Goal: Transaction & Acquisition: Purchase product/service

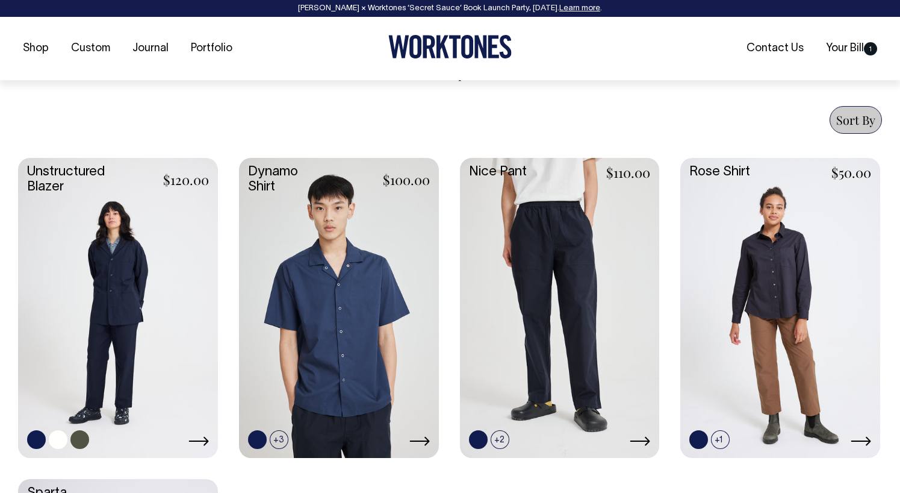
scroll to position [442, 0]
click at [151, 249] on link at bounding box center [118, 305] width 200 height 297
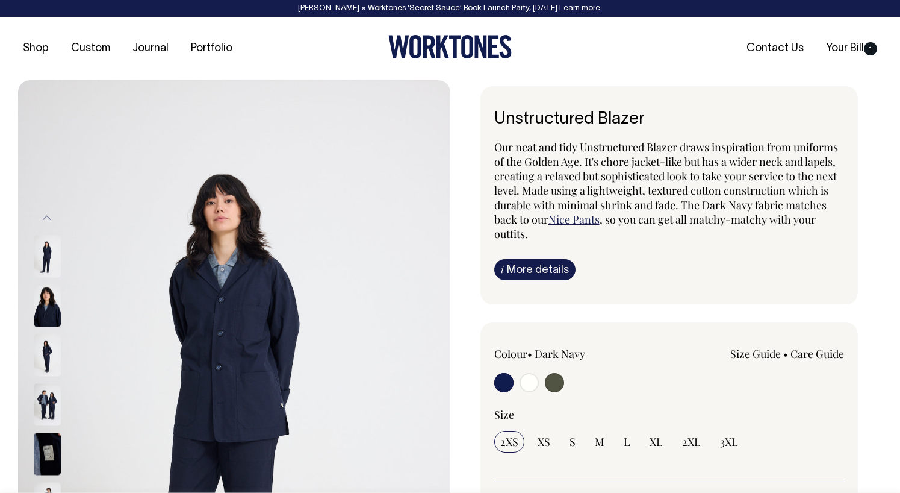
click at [533, 379] on input "radio" at bounding box center [529, 382] width 19 height 19
radio input "true"
select select "Off-White"
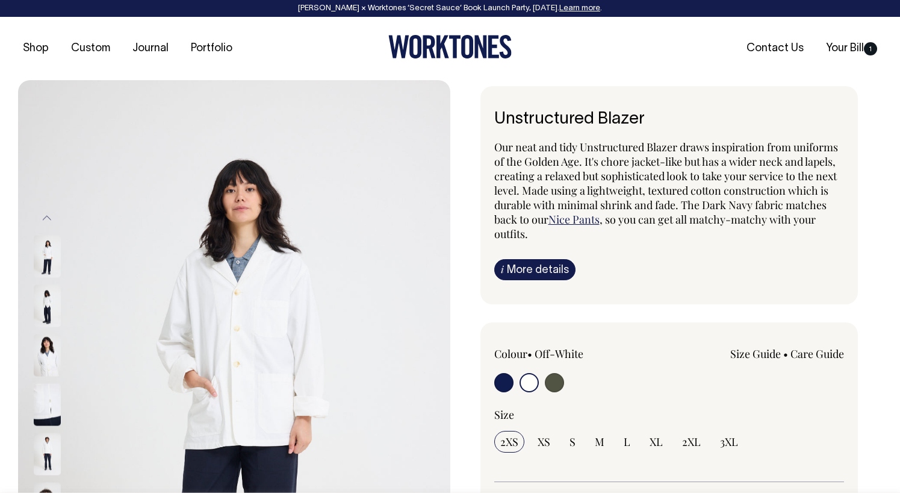
click at [548, 382] on input "radio" at bounding box center [554, 382] width 19 height 19
radio input "true"
select select "Olive"
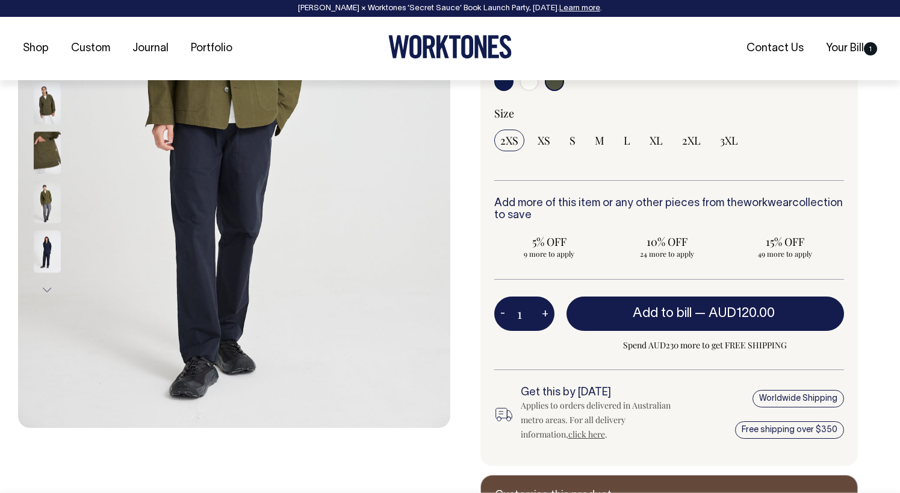
scroll to position [302, 0]
click at [727, 142] on span "3XL" at bounding box center [729, 139] width 18 height 14
click at [727, 142] on input "3XL" at bounding box center [729, 140] width 30 height 22
radio input "true"
select select "3XL"
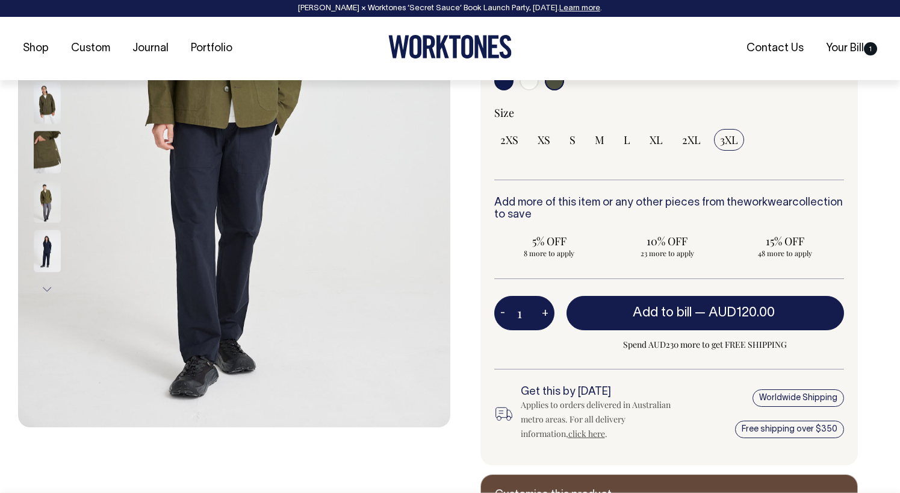
click at [542, 312] on button "+" at bounding box center [545, 313] width 19 height 24
type input "2"
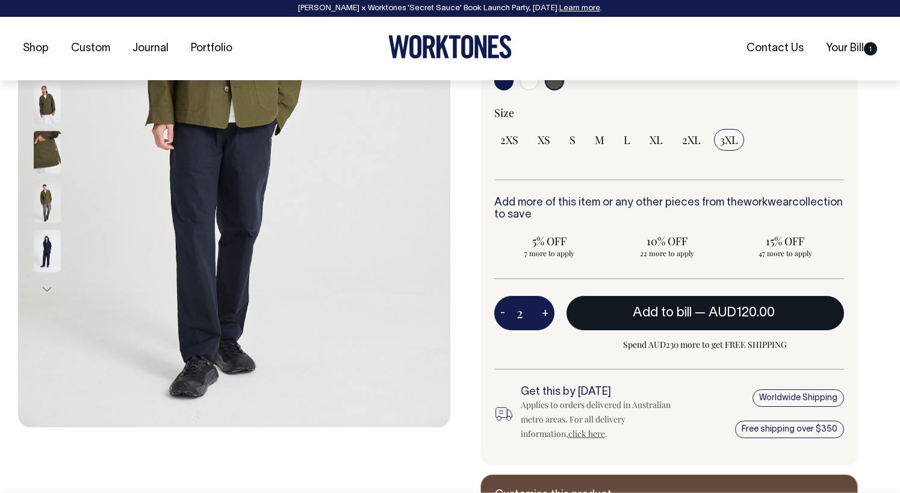
click at [619, 304] on button "Add to bill — AUD120.00" at bounding box center [706, 313] width 278 height 34
type input "1"
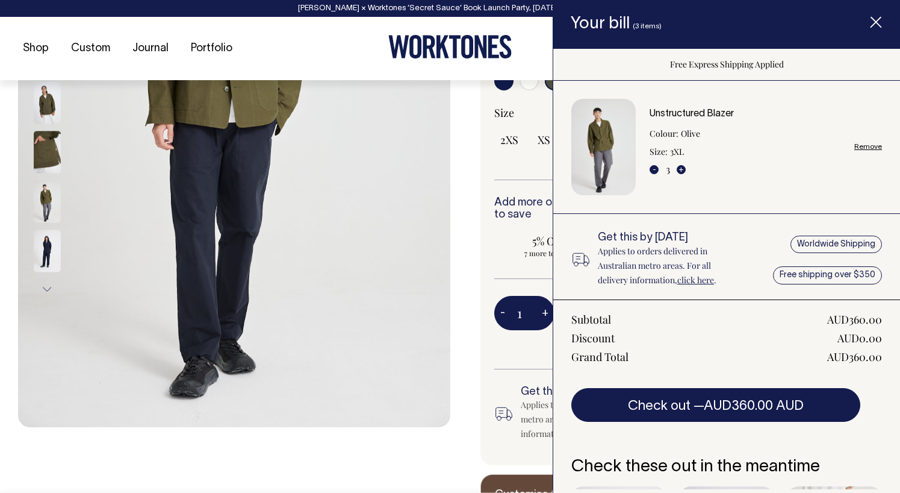
click at [526, 165] on div "Size 2XS XS S M L XL 2XL" at bounding box center [669, 142] width 350 height 74
click at [877, 26] on icon "Item added to your cart" at bounding box center [876, 23] width 12 height 12
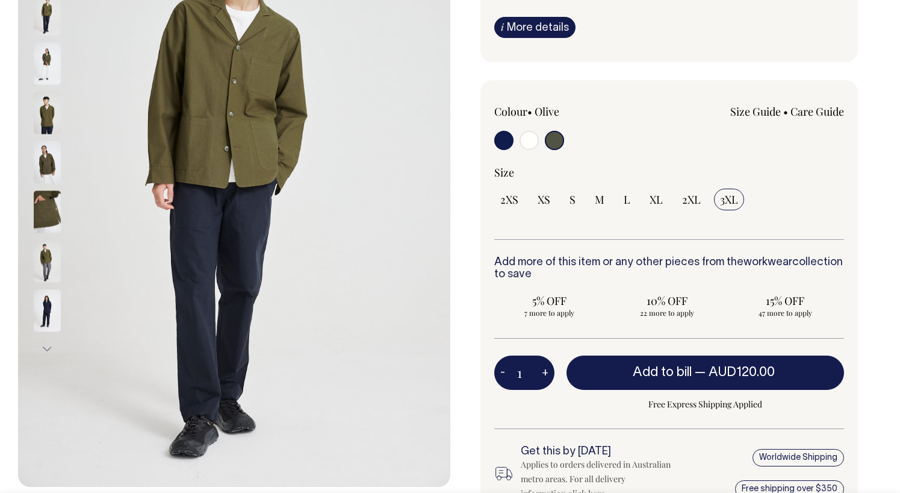
scroll to position [241, 0]
click at [523, 142] on input "radio" at bounding box center [529, 140] width 19 height 19
radio input "true"
select select "Off-White"
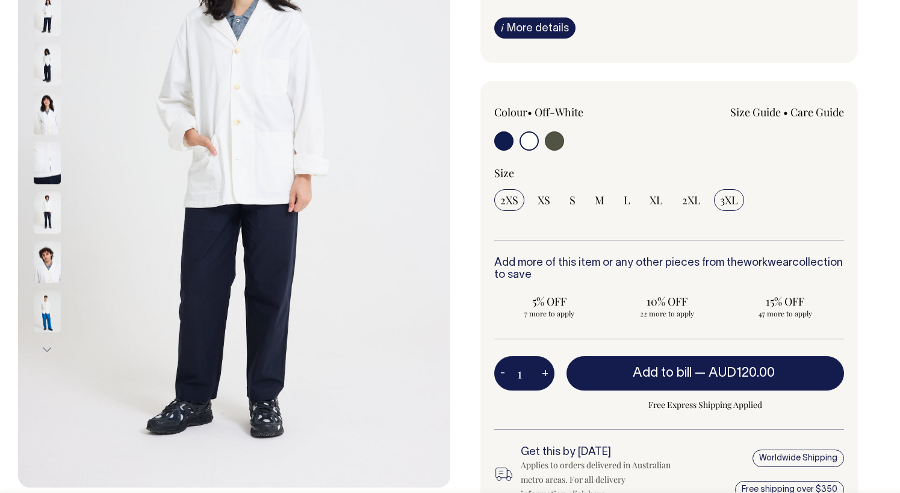
click at [735, 199] on span "3XL" at bounding box center [729, 200] width 18 height 14
click at [735, 199] on input "3XL" at bounding box center [729, 200] width 30 height 22
radio input "true"
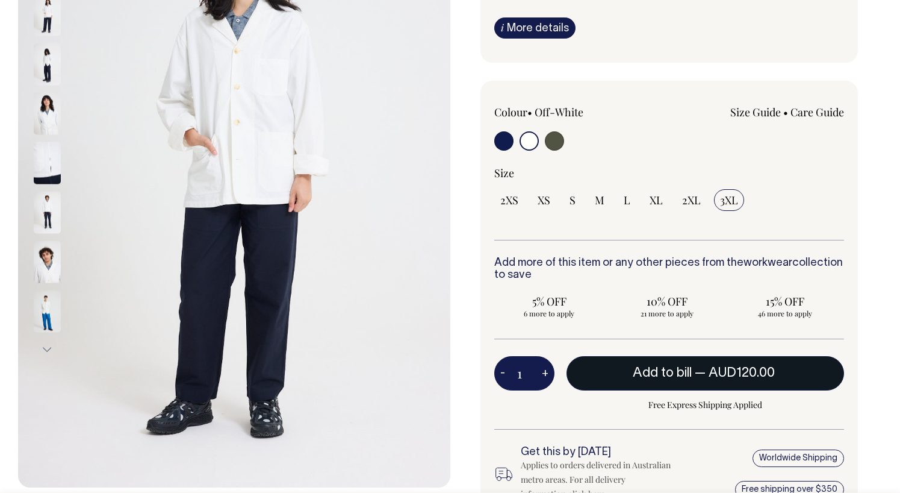
click at [747, 364] on button "Add to bill — AUD120.00" at bounding box center [706, 373] width 278 height 34
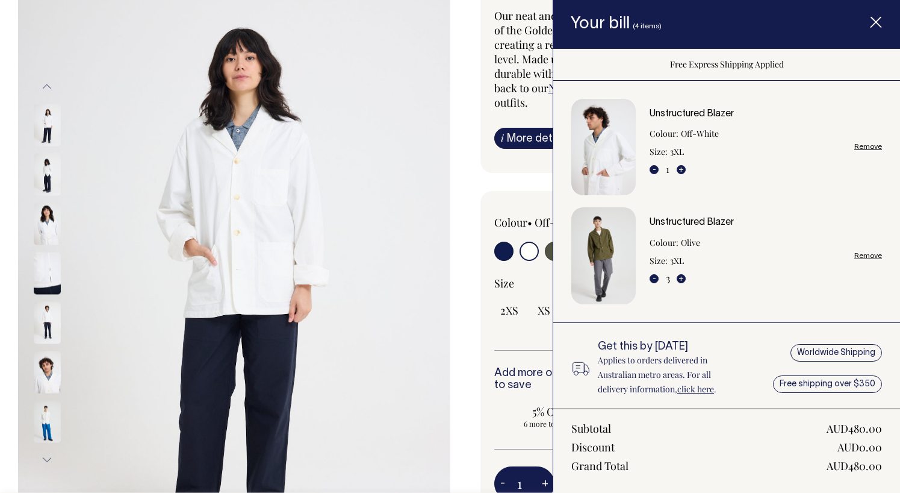
scroll to position [130, 0]
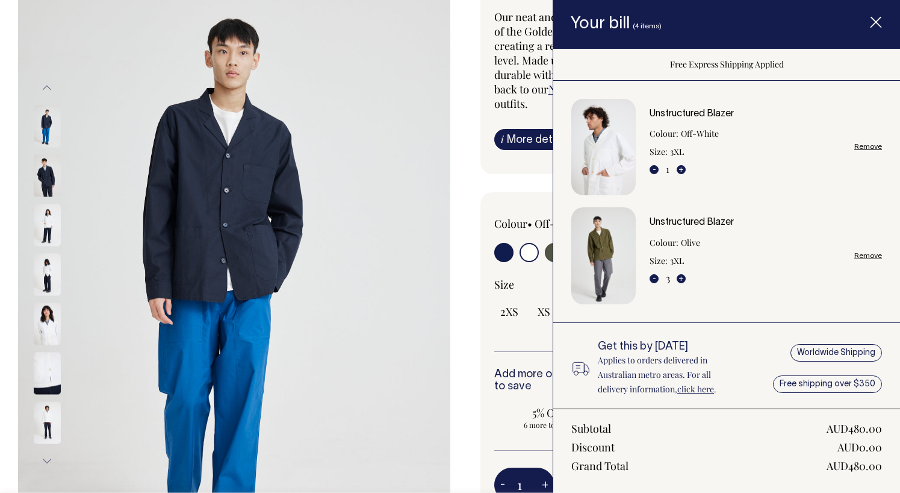
click at [871, 21] on icon "Item added to your cart" at bounding box center [876, 23] width 12 height 12
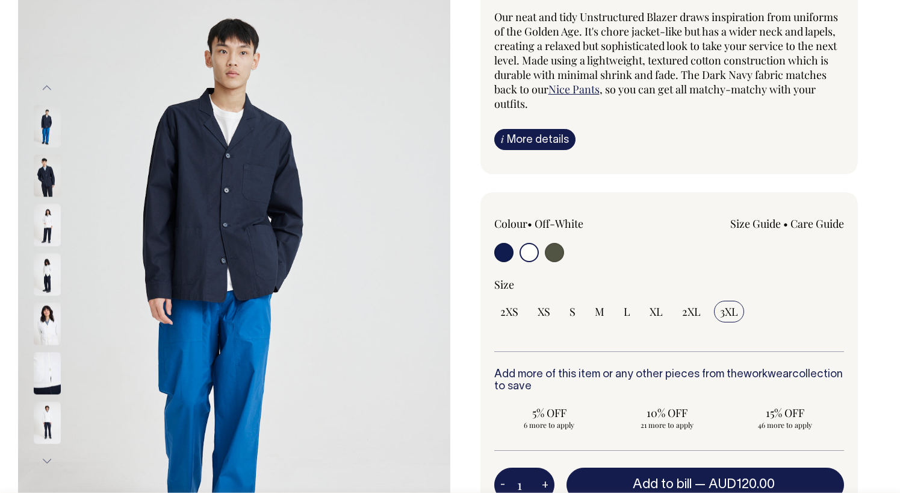
click at [584, 97] on p "Our neat and tidy Unstructured Blazer draws inspiration from uniforms of the Go…" at bounding box center [669, 60] width 350 height 101
click at [585, 92] on link "Nice Pants" at bounding box center [574, 89] width 51 height 14
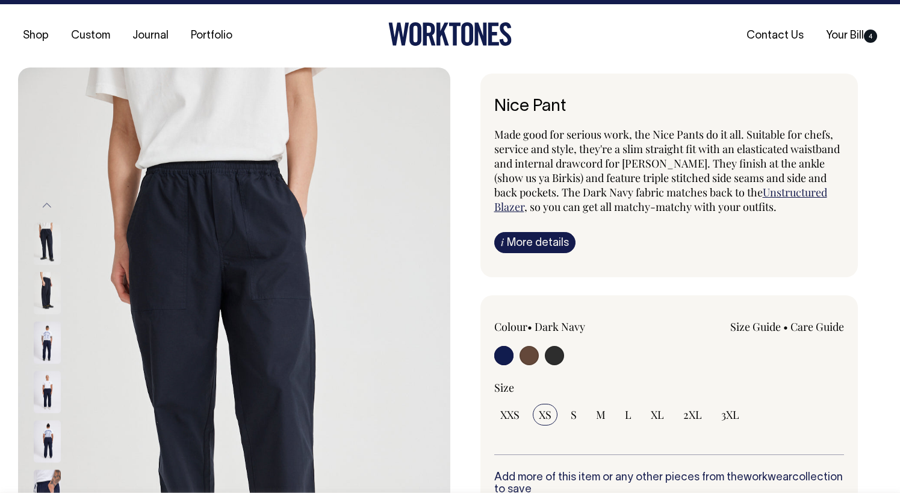
scroll to position [13, 0]
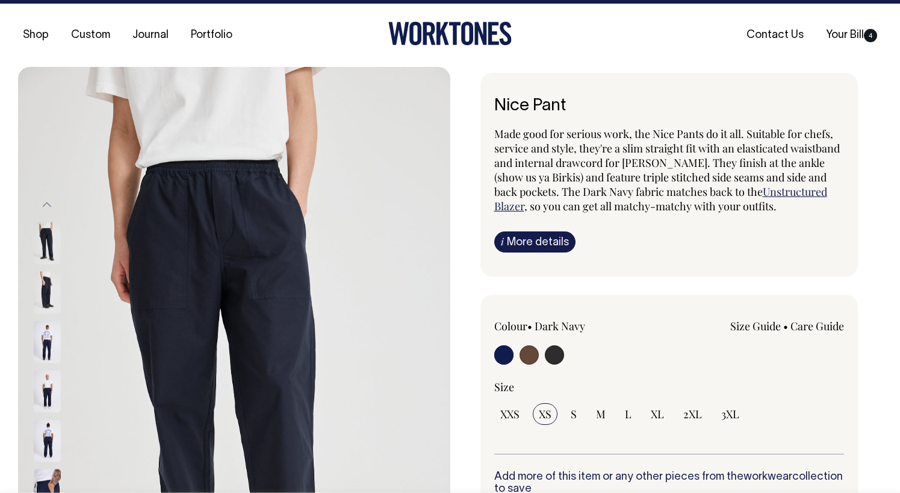
click at [536, 353] on input "radio" at bounding box center [529, 354] width 19 height 19
radio input "true"
select select "Chocolate"
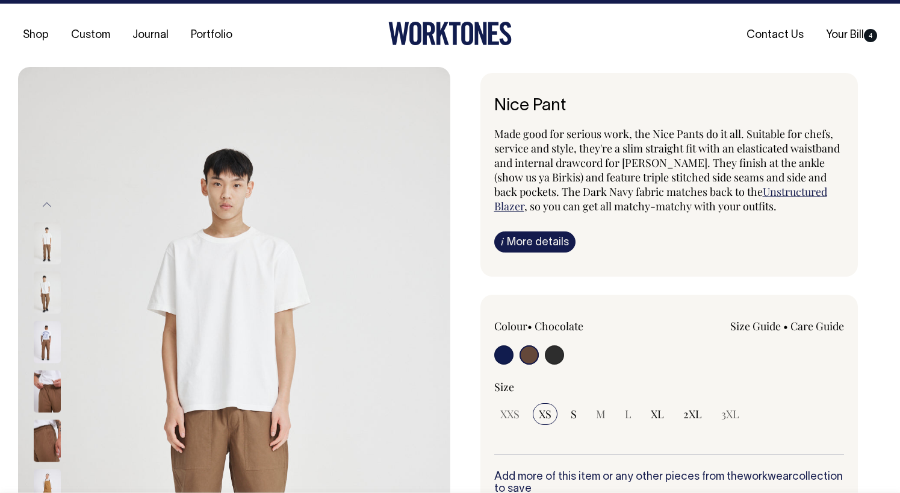
click at [555, 354] on input "radio" at bounding box center [554, 354] width 19 height 19
radio input "true"
select select "Charcoal"
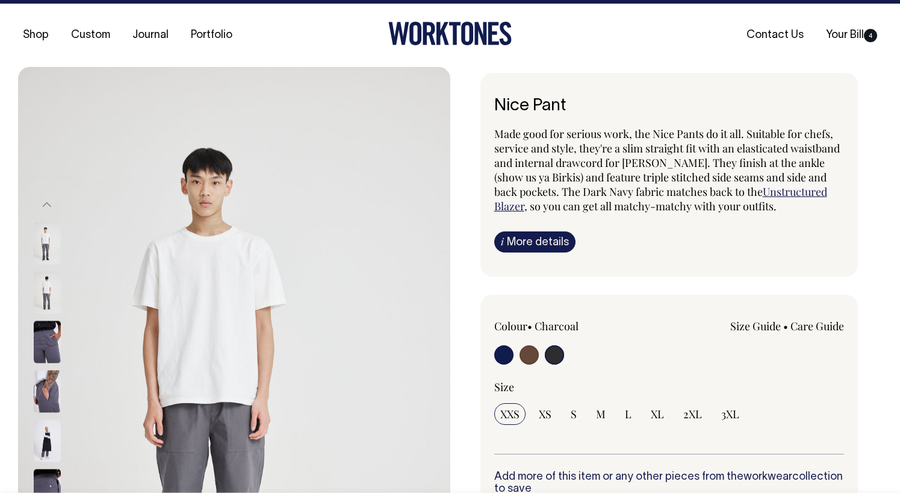
click at [531, 356] on input "radio" at bounding box center [529, 354] width 19 height 19
radio input "true"
radio input "false"
radio input "true"
select select "Chocolate"
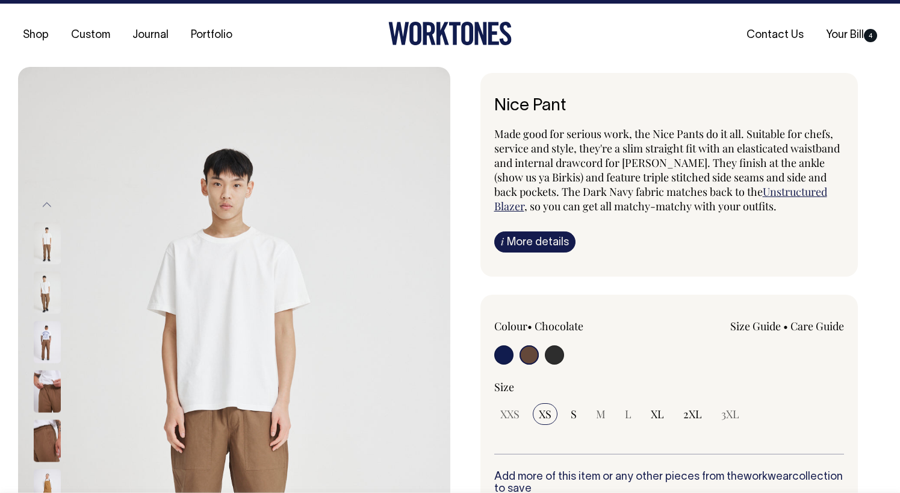
click at [556, 358] on input "radio" at bounding box center [554, 354] width 19 height 19
radio input "true"
select select "Charcoal"
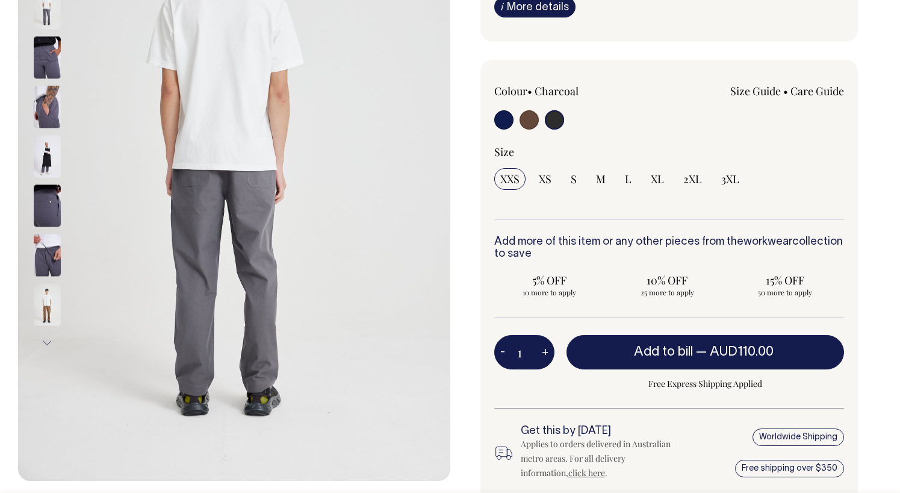
scroll to position [249, 0]
click at [732, 180] on span "3XL" at bounding box center [730, 178] width 18 height 14
click at [732, 180] on input "3XL" at bounding box center [730, 178] width 30 height 22
radio input "true"
select select "3XL"
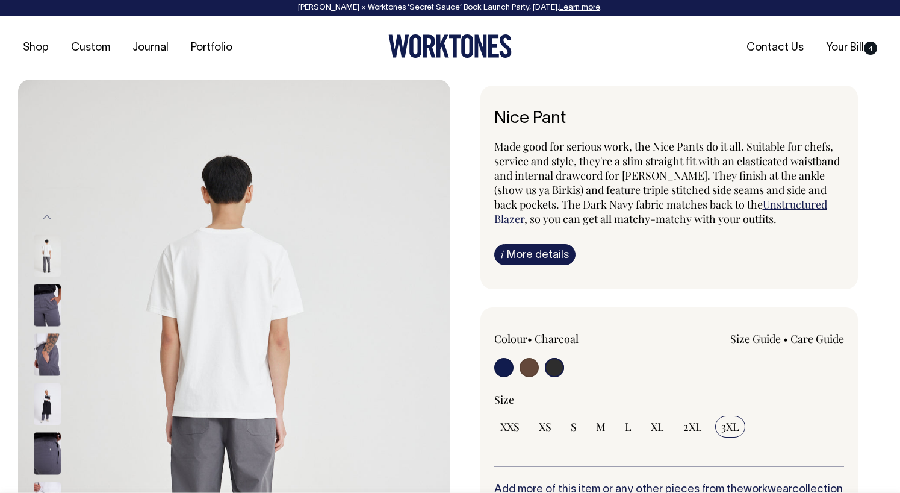
scroll to position [0, 0]
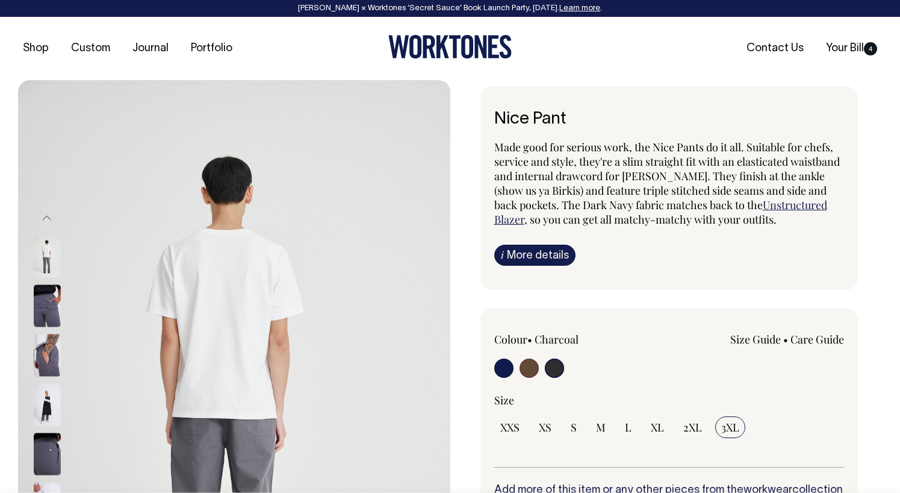
click at [505, 369] on input "radio" at bounding box center [503, 367] width 19 height 19
radio input "true"
select select "Dark Navy"
